Goal: Check status: Check status

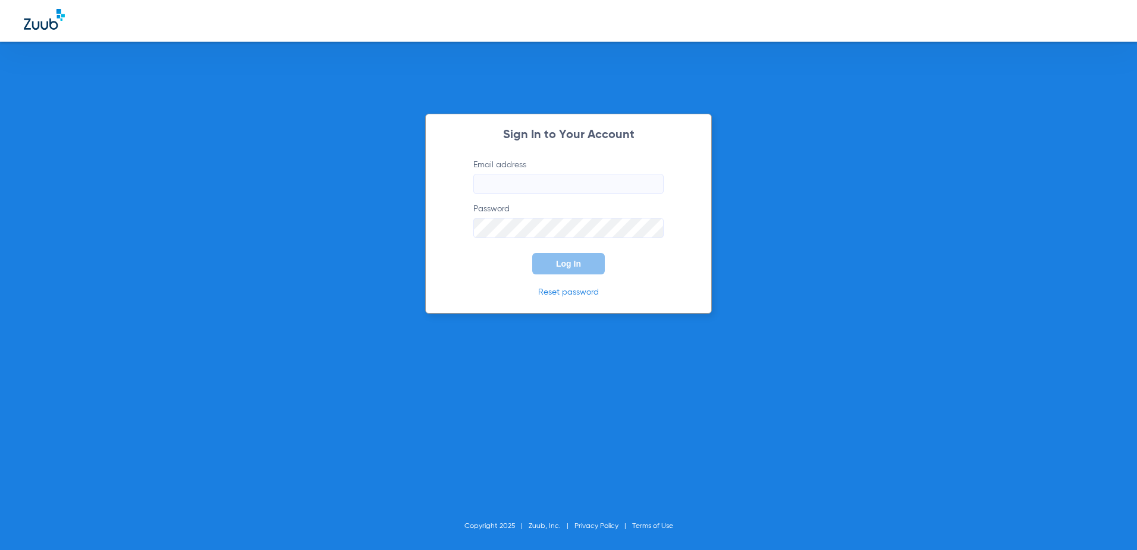
type input "[EMAIL_ADDRESS][DOMAIN_NAME]"
click at [545, 269] on button "Log In" at bounding box center [568, 263] width 73 height 21
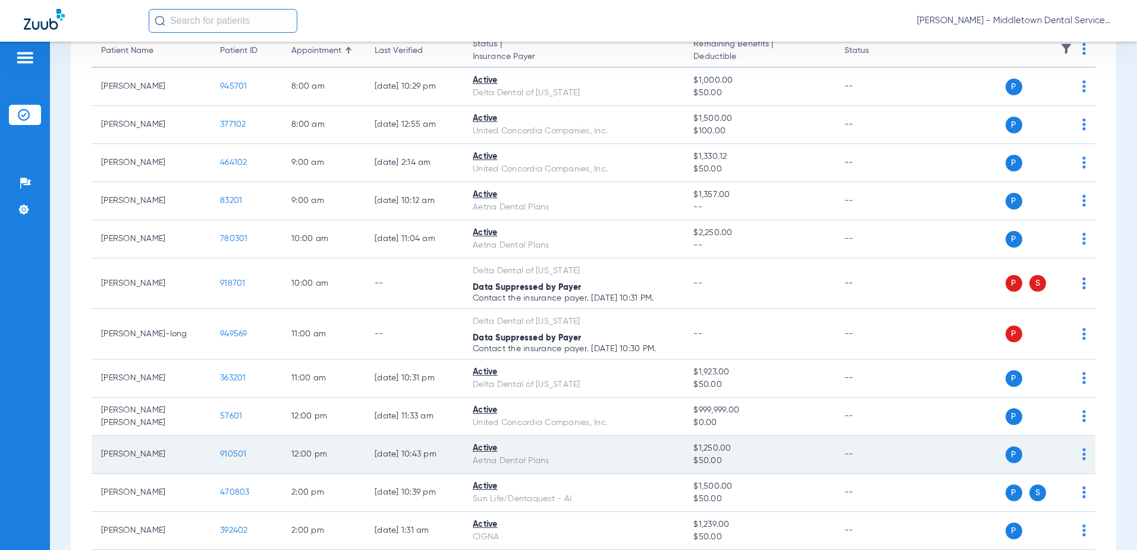
scroll to position [297, 0]
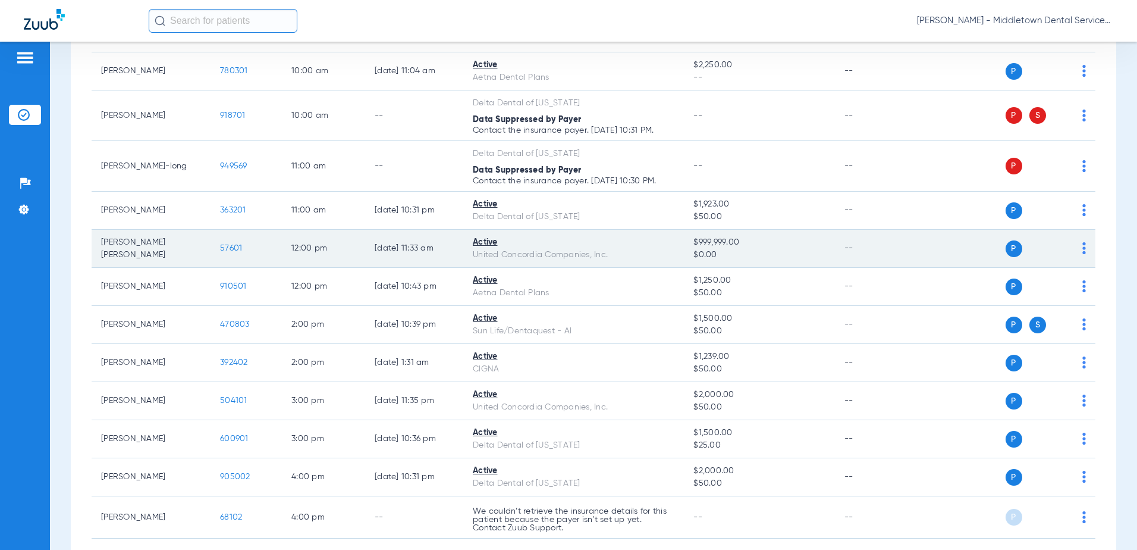
click at [237, 250] on span "57601" at bounding box center [231, 248] width 22 height 8
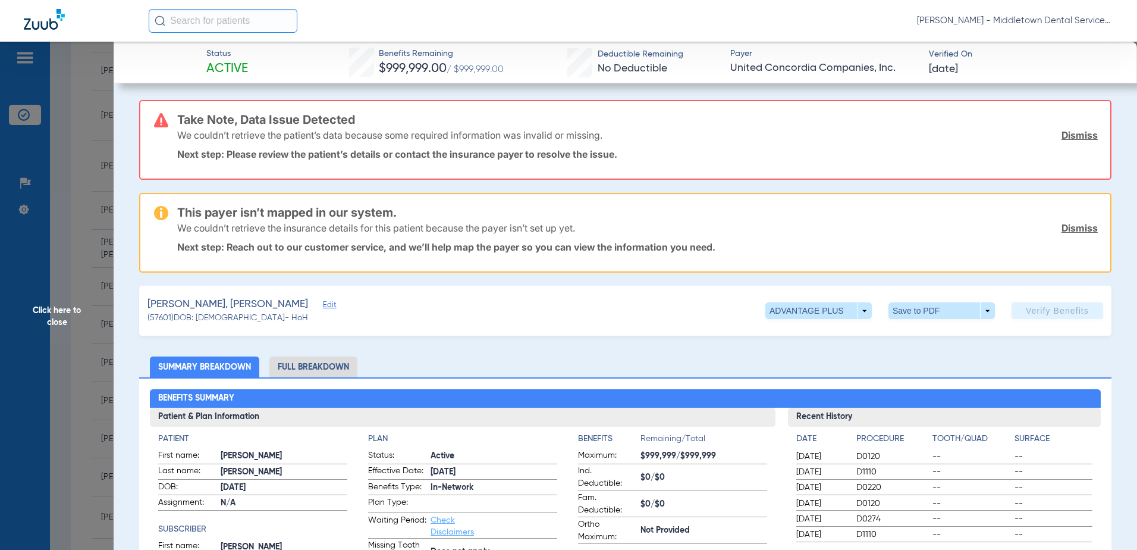
click at [342, 365] on li "Full Breakdown" at bounding box center [313, 366] width 88 height 21
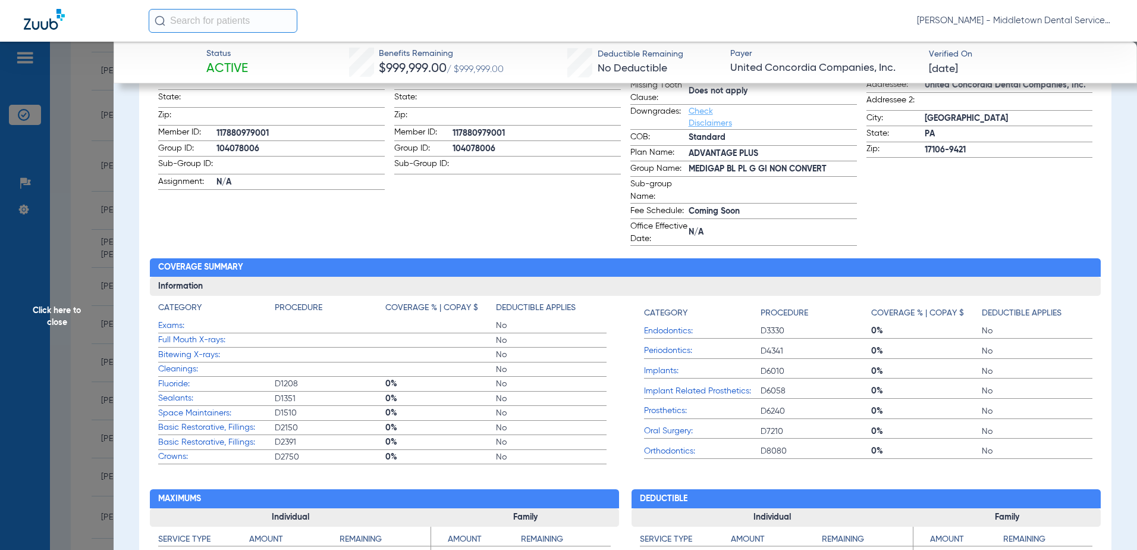
scroll to position [238, 0]
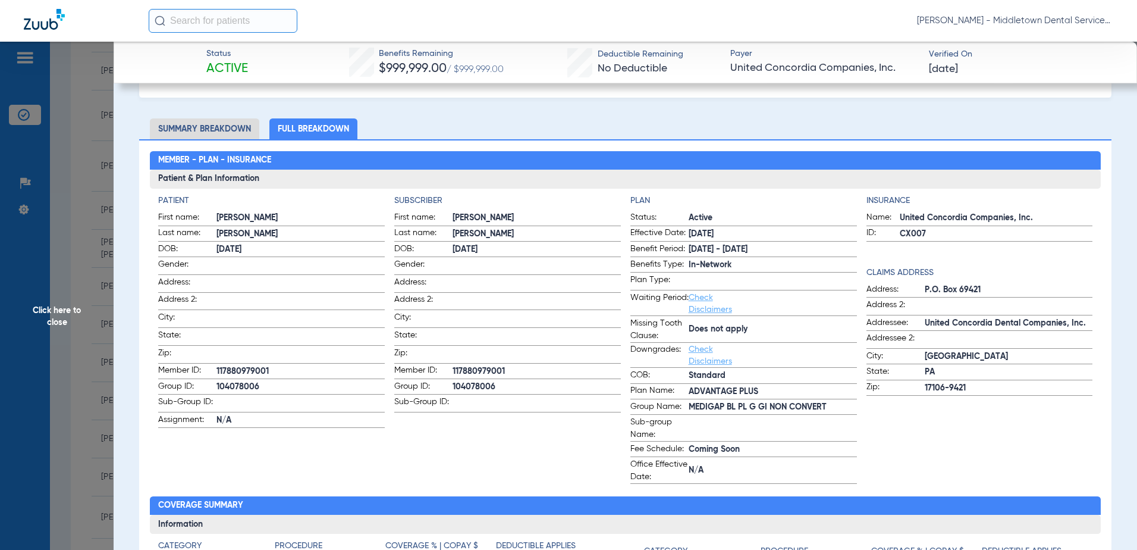
drag, startPoint x: 506, startPoint y: 364, endPoint x: 451, endPoint y: 365, distance: 54.7
click at [453, 365] on span "117880979001" at bounding box center [537, 371] width 168 height 12
drag, startPoint x: 451, startPoint y: 365, endPoint x: 459, endPoint y: 365, distance: 8.3
copy span "117880979001"
click at [50, 322] on span "Click here to close" at bounding box center [57, 317] width 114 height 550
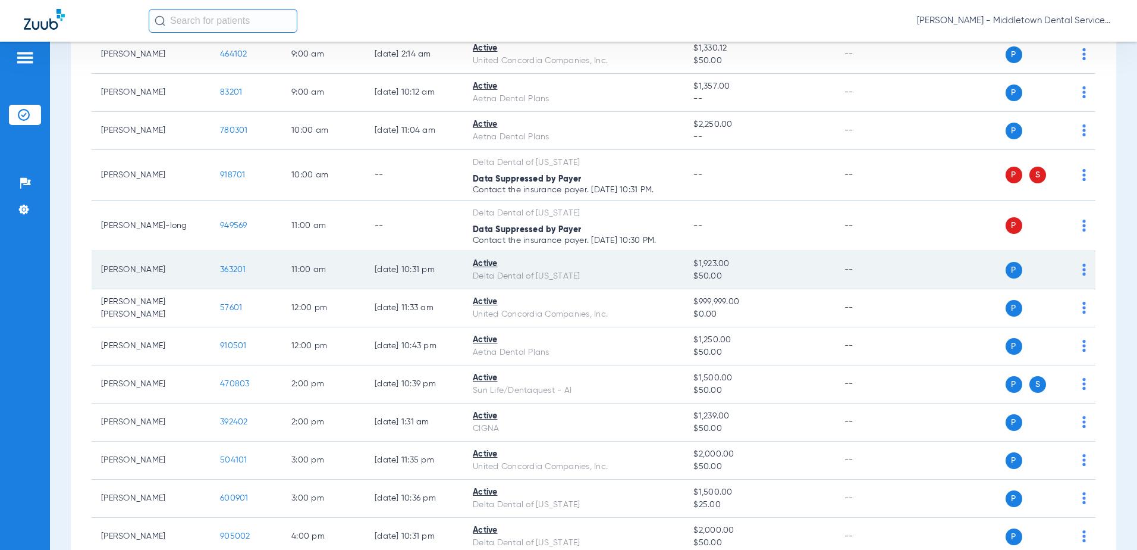
click at [233, 272] on span "363201" at bounding box center [233, 269] width 26 height 8
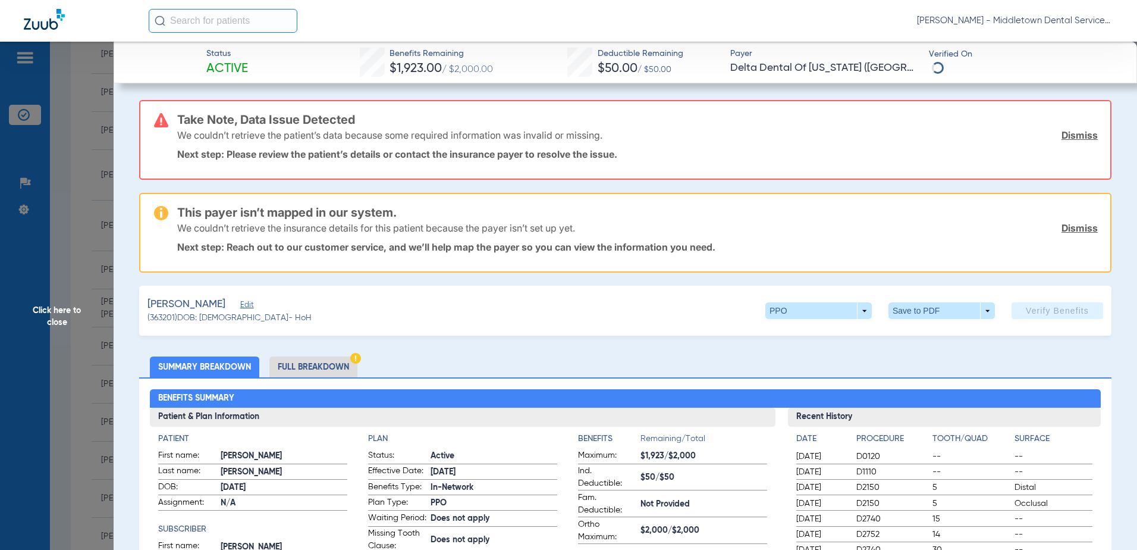
click at [301, 365] on li "Full Breakdown" at bounding box center [313, 366] width 88 height 21
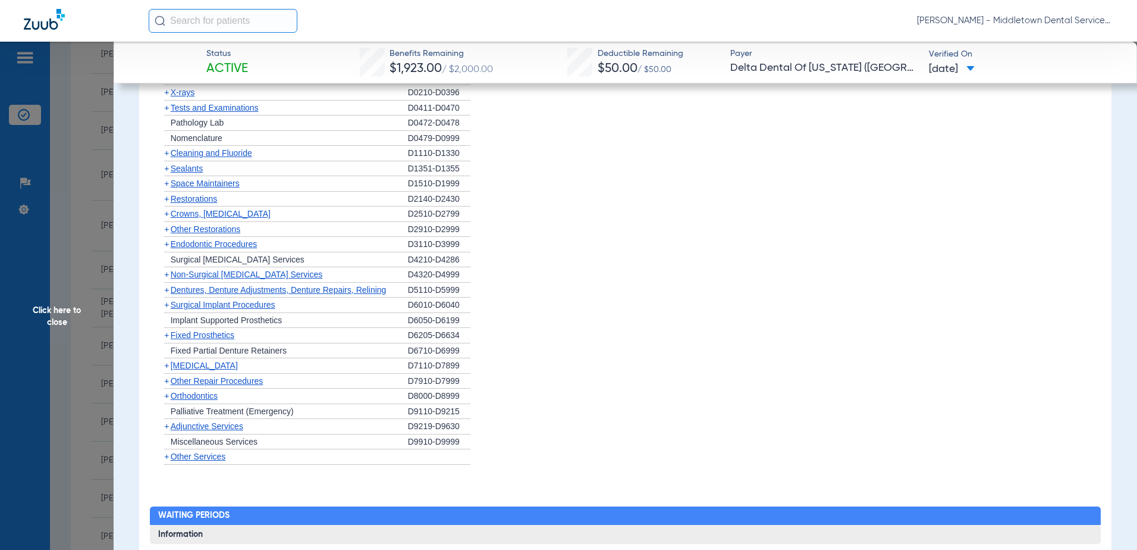
scroll to position [1546, 0]
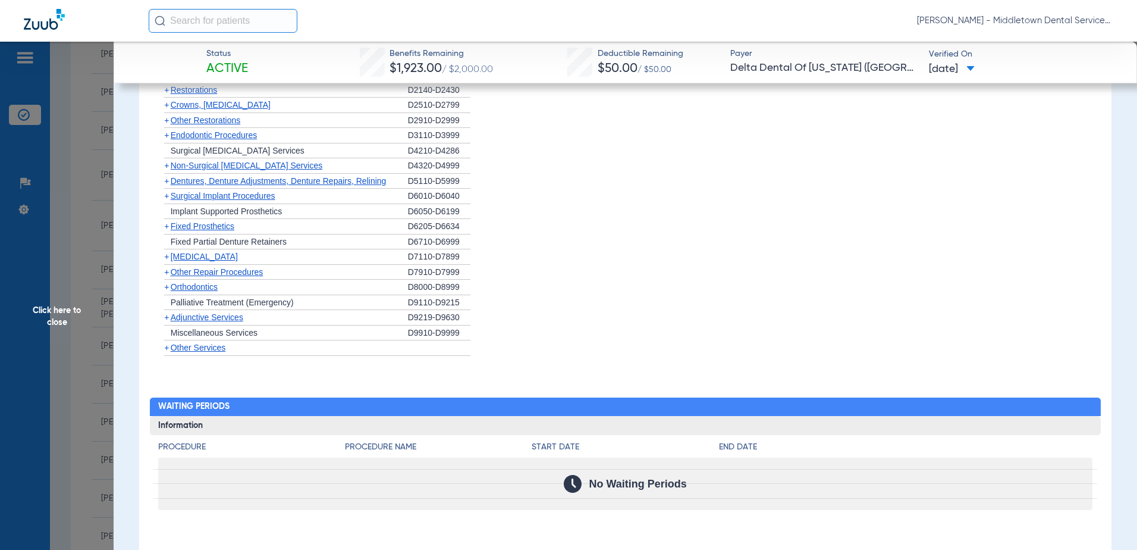
click at [197, 231] on span "Fixed Prosthetics" at bounding box center [203, 226] width 64 height 10
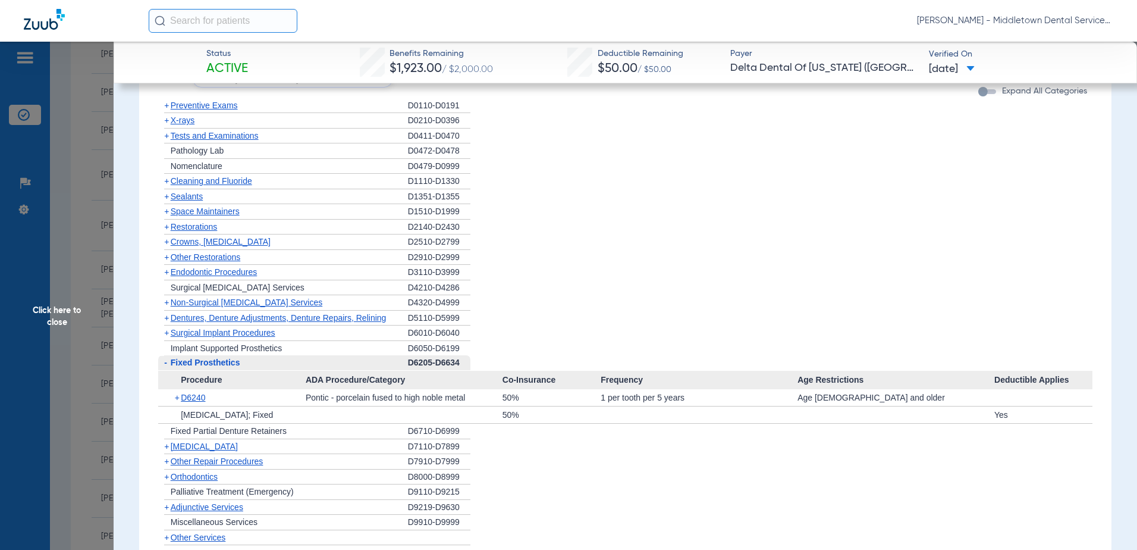
scroll to position [1409, 0]
